Goal: Feedback & Contribution: Leave review/rating

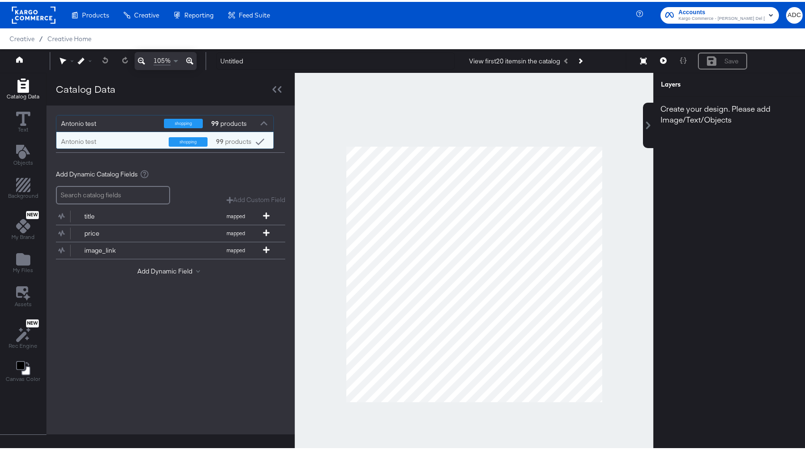
scroll to position [9, 210]
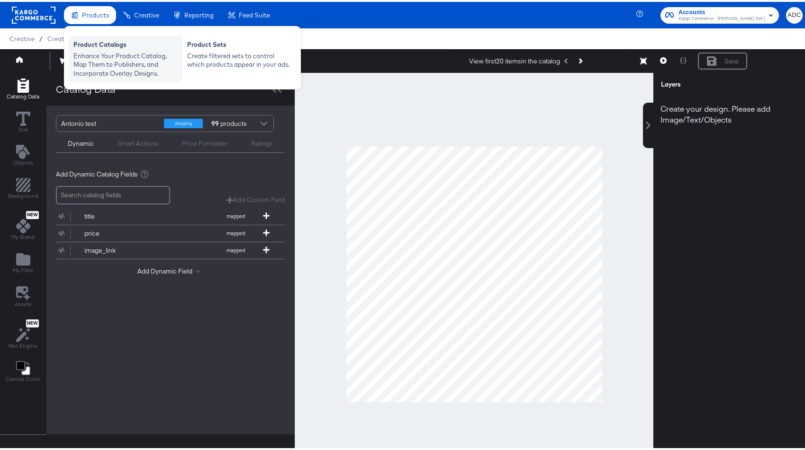
click at [103, 55] on div "Enhance Your Product Catalog, Map Them to Publishers, and Incorporate Overlay D…" at bounding box center [125, 63] width 104 height 27
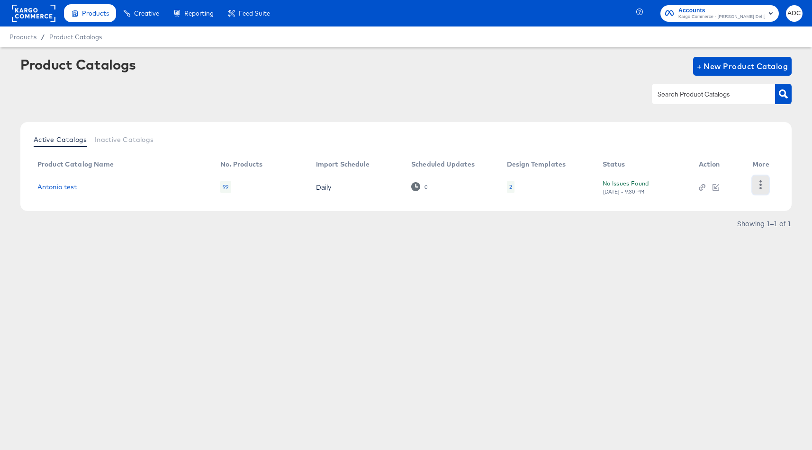
click at [755, 186] on button "button" at bounding box center [760, 185] width 17 height 19
click at [299, 233] on div "Showing 1–1 of 1" at bounding box center [405, 228] width 771 height 15
drag, startPoint x: 558, startPoint y: 268, endPoint x: 606, endPoint y: 259, distance: 48.6
click at [559, 268] on div "Product Catalogs + New Product Catalog Active Catalogs Inactive Catalogs Produc…" at bounding box center [406, 165] width 812 height 237
click at [762, 184] on icon "button" at bounding box center [760, 184] width 9 height 9
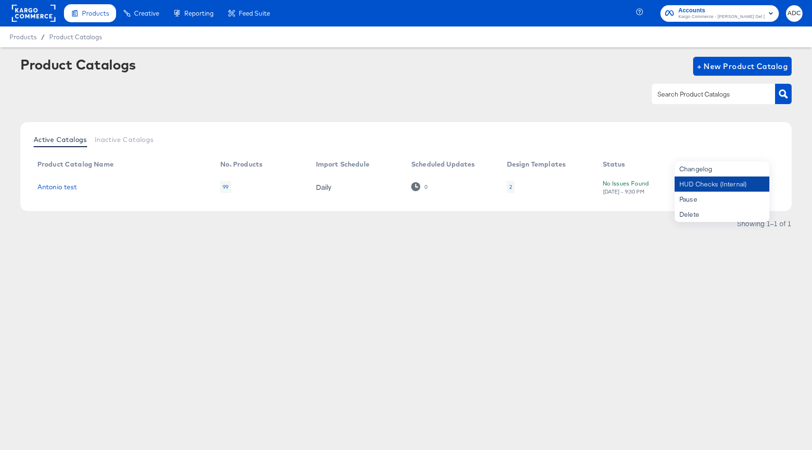
click at [706, 185] on div "HUD Checks (Internal)" at bounding box center [721, 184] width 95 height 15
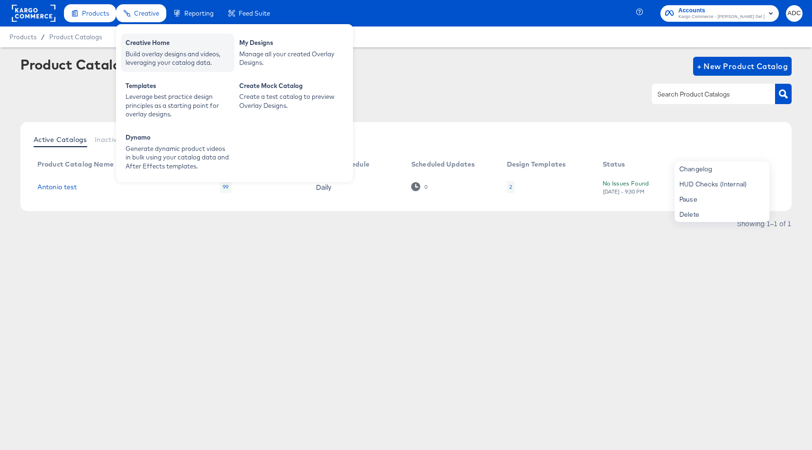
click at [141, 41] on div "Creative Home" at bounding box center [177, 43] width 104 height 11
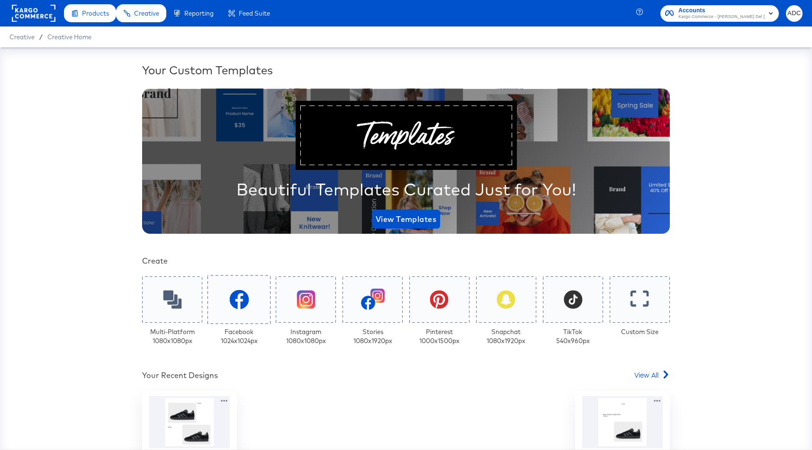
click at [221, 294] on div at bounding box center [238, 299] width 63 height 49
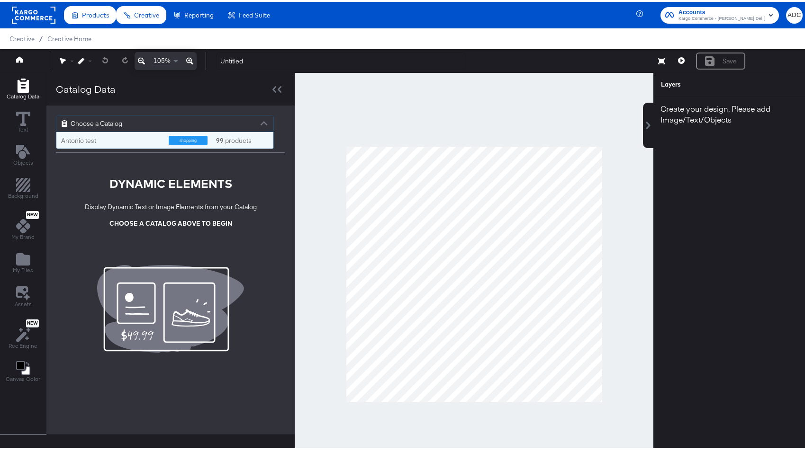
click at [174, 121] on div "Choose a Catalog" at bounding box center [164, 122] width 217 height 16
click at [111, 137] on div "Antonio test" at bounding box center [111, 138] width 100 height 9
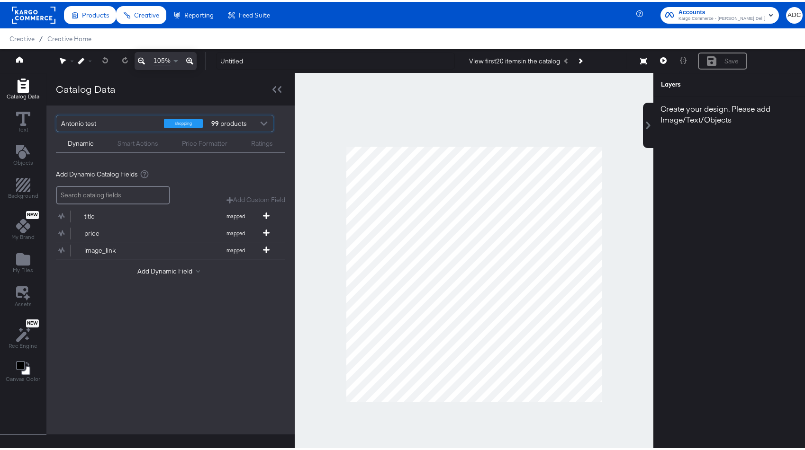
click at [257, 140] on div "Ratings" at bounding box center [262, 141] width 22 height 9
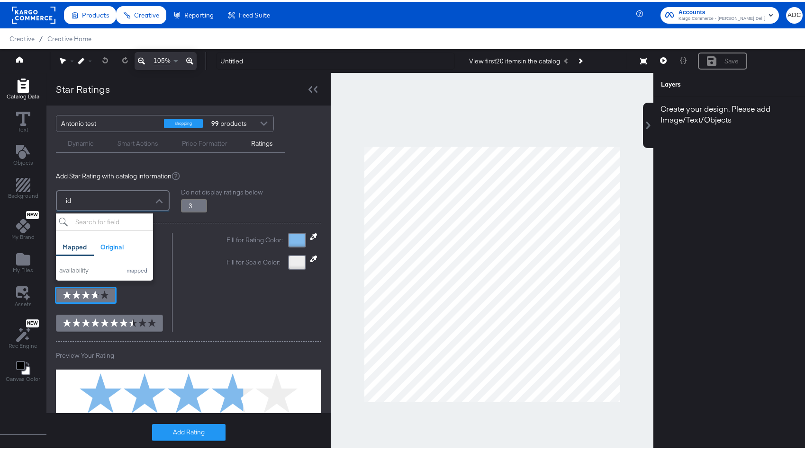
click at [161, 195] on div at bounding box center [159, 198] width 14 height 17
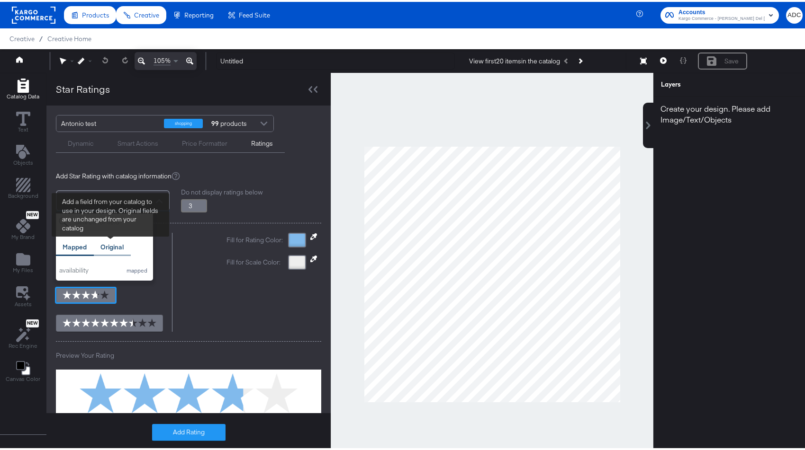
click at [115, 242] on div "Original" at bounding box center [111, 245] width 23 height 9
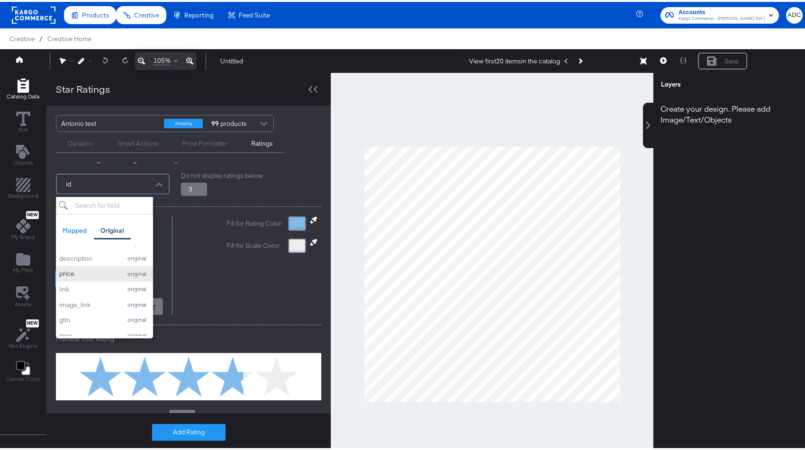
scroll to position [118, 0]
click at [90, 275] on div "price" at bounding box center [87, 272] width 57 height 9
type input "3.8"
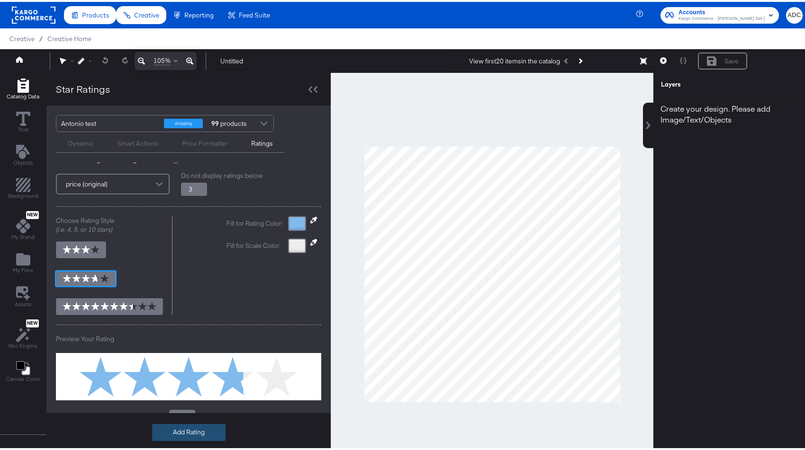
click at [180, 433] on button "Add Rating" at bounding box center [188, 430] width 73 height 17
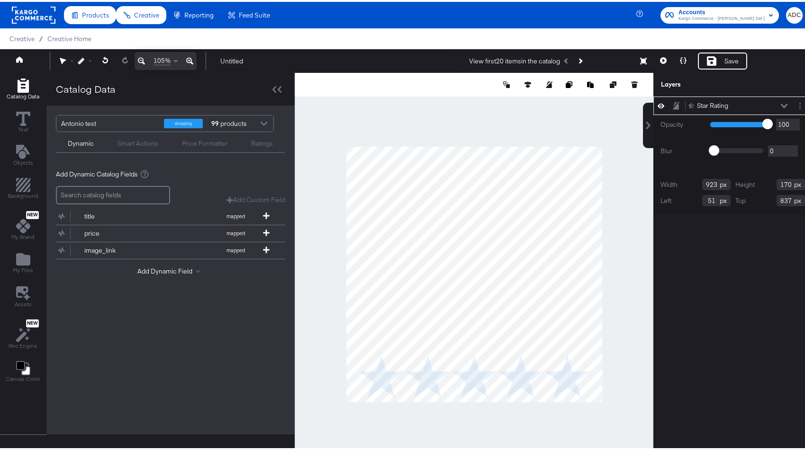
type input "70"
type input "638"
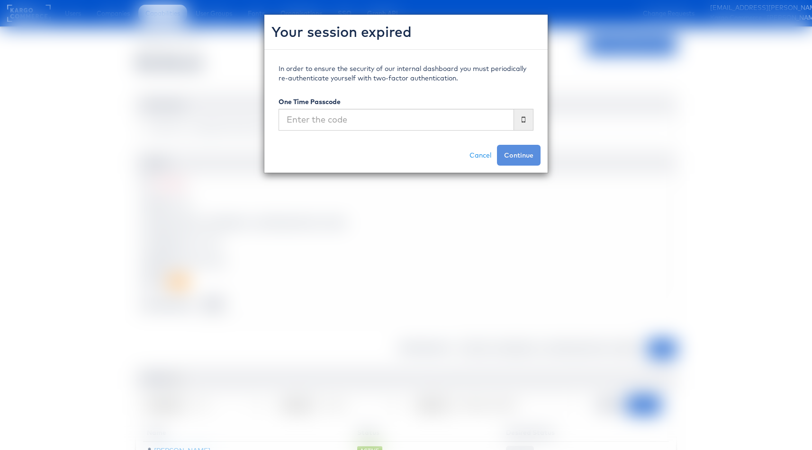
scroll to position [47, 0]
